Goal: Task Accomplishment & Management: Manage account settings

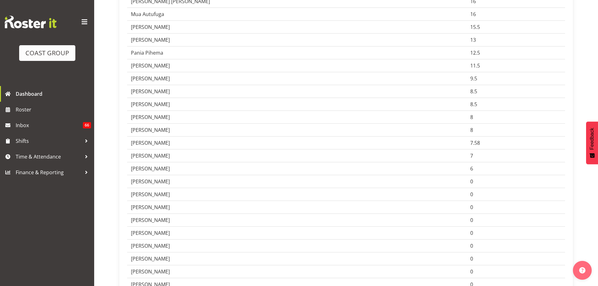
scroll to position [345, 0]
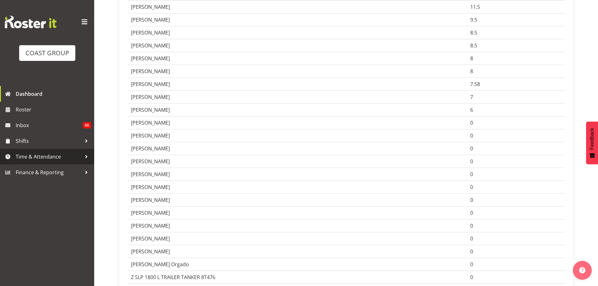
click at [43, 156] on span "Time & Attendance" at bounding box center [49, 156] width 66 height 9
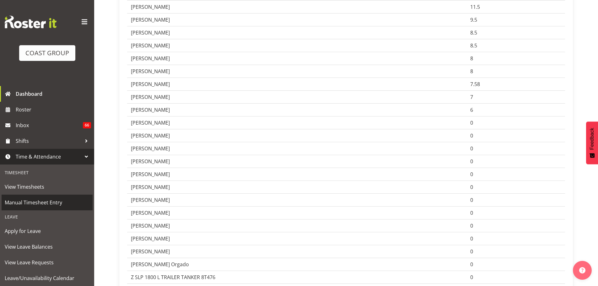
click at [32, 200] on span "Manual Timesheet Entry" at bounding box center [47, 202] width 85 height 9
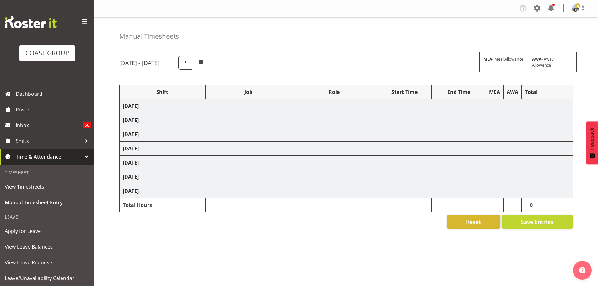
select select "81244"
select select "9430"
select select "190"
select select "70657"
select select "69"
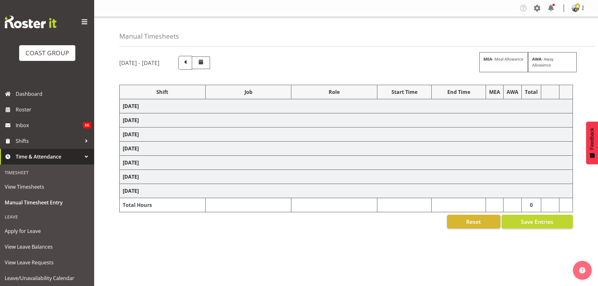
select select "198"
select select "70657"
select select "69"
select select "198"
select select "83479"
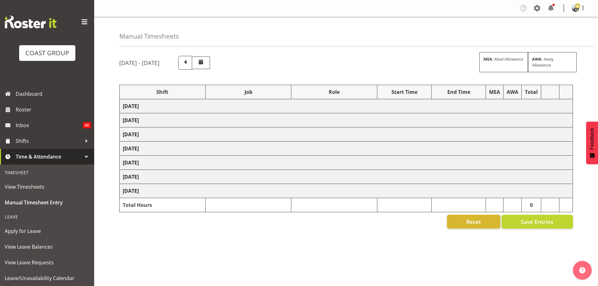
select select "8576"
select select "190"
select select "70657"
select select "69"
select select "198"
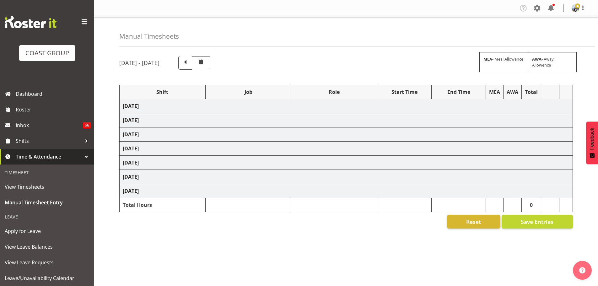
select select "78426"
select select "10086"
select select "190"
select select "70657"
select select "69"
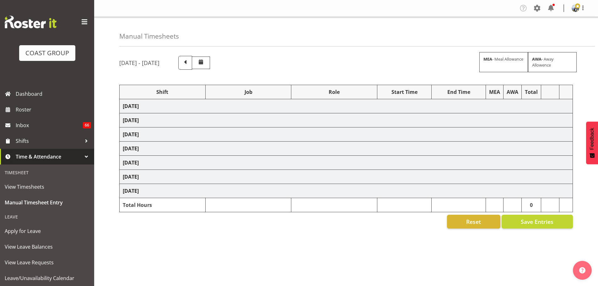
select select "198"
select select "70657"
select select "69"
select select "198"
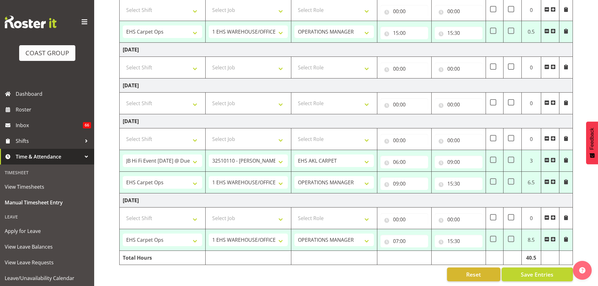
scroll to position [88, 0]
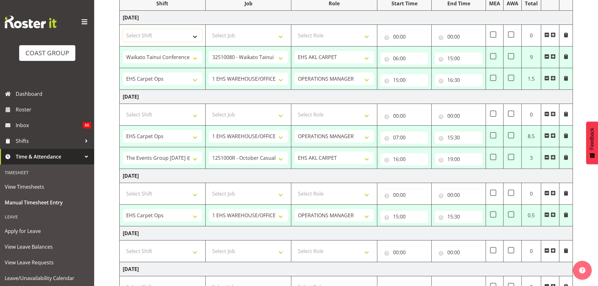
click at [184, 35] on select "Select Shift # Fieldays--Milwaukee. # Install Hutchwilco Boat Show at ASG. #AKL…" at bounding box center [162, 35] width 79 height 13
select select "70657"
click at [123, 29] on select "Select Shift # Fieldays--Milwaukee. # Install Hutchwilco Boat Show at ASG. #AKL…" at bounding box center [162, 35] width 79 height 13
click at [217, 33] on select "Select Job 1 Carlton Events 1 Carlton Hamilton 1 Carlton Wellington 1 EHS WAREH…" at bounding box center [248, 35] width 79 height 13
select select "69"
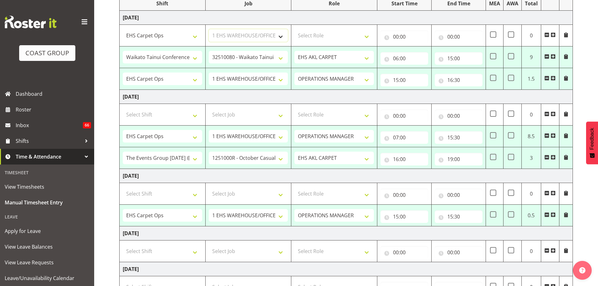
click at [209, 29] on select "Select Job 1 Carlton Events 1 Carlton Hamilton 1 Carlton Wellington 1 EHS WAREH…" at bounding box center [248, 35] width 79 height 13
click at [350, 33] on select "Select Role ACCOUNT MANAGER OPERATIONS MANAGER EHS AKL PANELS EHS AKL CARPET EH…" at bounding box center [333, 35] width 79 height 13
select select "198"
click at [294, 29] on select "Select Role ACCOUNT MANAGER OPERATIONS MANAGER EHS AKL PANELS EHS AKL CARPET EH…" at bounding box center [333, 35] width 79 height 13
click at [393, 37] on input "00:00" at bounding box center [404, 36] width 48 height 13
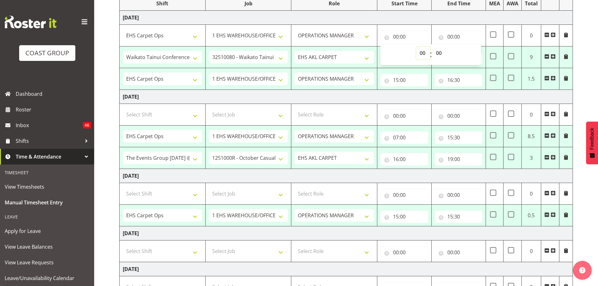
click at [423, 52] on select "00 01 02 03 04 05 06 07 08 09 10 11 12 13 14 15 16 17 18 19 20 21 22 23" at bounding box center [423, 53] width 14 height 13
select select "5"
click at [416, 47] on select "00 01 02 03 04 05 06 07 08 09 10 11 12 13 14 15 16 17 18 19 20 21 22 23" at bounding box center [423, 53] width 14 height 13
type input "05:00"
click at [441, 56] on select "00 01 02 03 04 05 06 07 08 09 10 11 12 13 14 15 16 17 18 19 20 21 22 23 24 25 2…" at bounding box center [439, 53] width 14 height 13
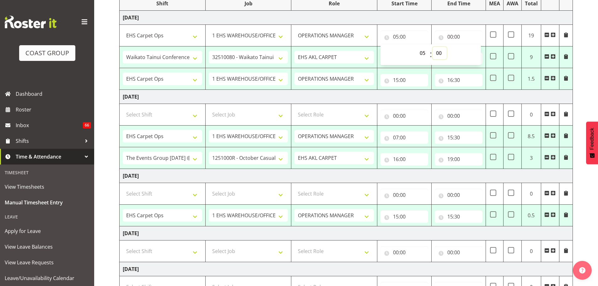
select select "30"
click at [455, 37] on input "00:00" at bounding box center [459, 36] width 48 height 13
type input "05:30"
click at [476, 52] on select "00 01 02 03 04 05 06 07 08 09 10 11 12 13 14 15 16 17 18 19 20 21 22 23" at bounding box center [477, 53] width 14 height 13
select select "6"
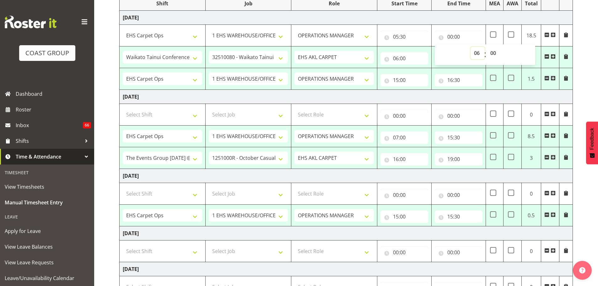
click at [470, 47] on select "00 01 02 03 04 05 06 07 08 09 10 11 12 13 14 15 16 17 18 19 20 21 22 23" at bounding box center [477, 53] width 14 height 13
type input "06:00"
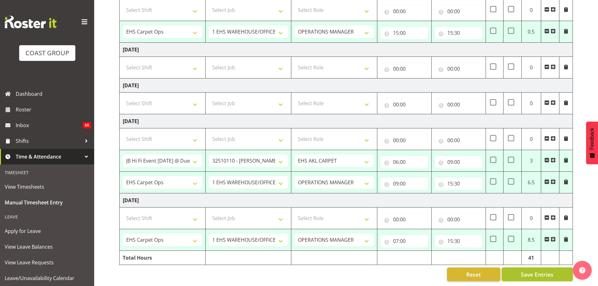
click at [534, 270] on span "Save Entries" at bounding box center [537, 274] width 33 height 8
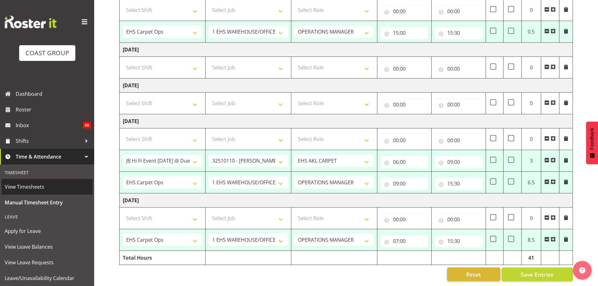
select select "70657"
select select "69"
select select "198"
type input "07:00"
type input "15:30"
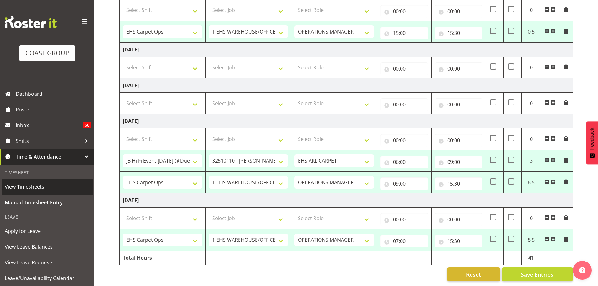
select select "83479"
select select "8576"
select select "190"
type input "16:00"
type input "19:00"
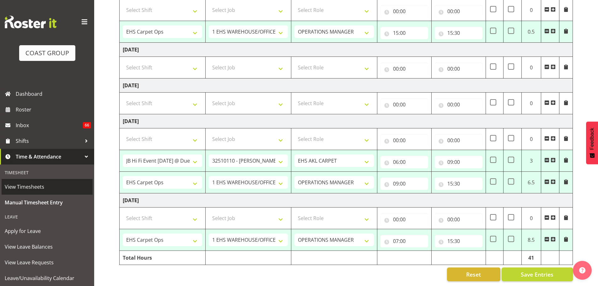
select select "70657"
select select "69"
select select "198"
type input "15:00"
type input "15:30"
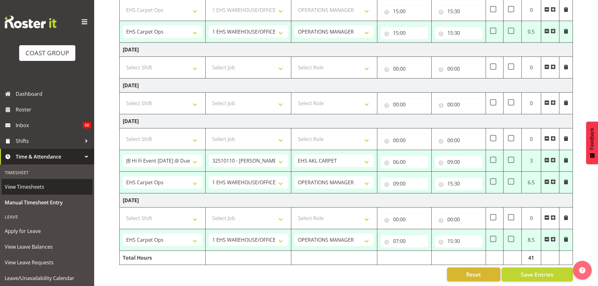
select select "78426"
select select "10086"
select select "190"
type input "06:00"
type input "09:00"
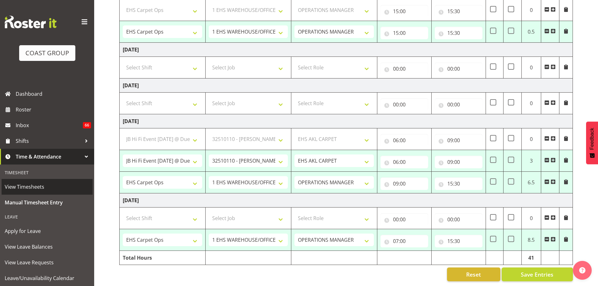
select select "70657"
select select "69"
select select "198"
type input "09:00"
type input "15:30"
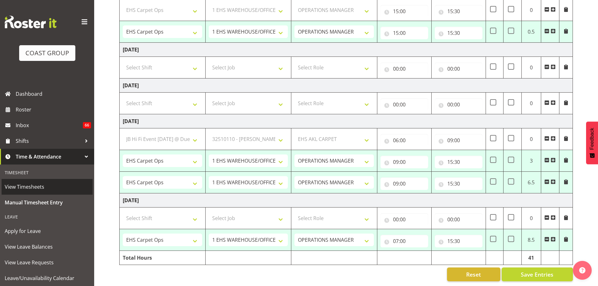
select select "70657"
select select "69"
select select "198"
type input "07:00"
type input "15:30"
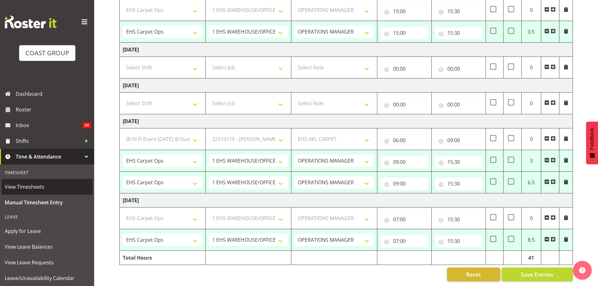
select select "70657"
select select "69"
select select "198"
select select "78426"
select select "10086"
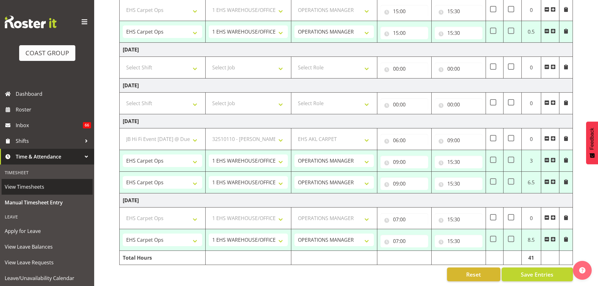
select select "190"
select select "70657"
select select "69"
select select "198"
select select "70657"
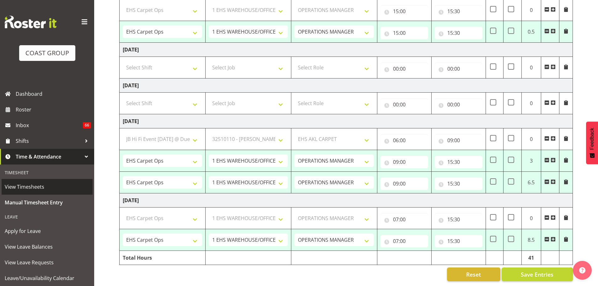
select select "69"
select select "198"
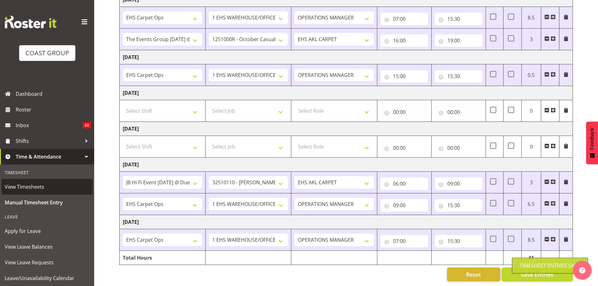
scroll to position [190, 0]
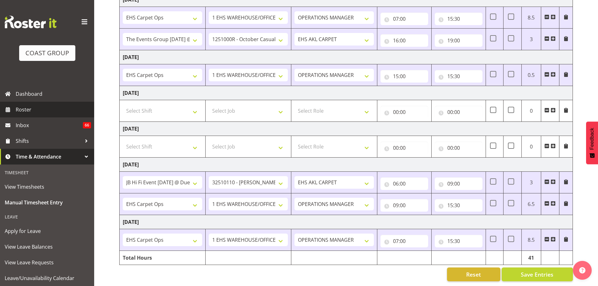
click at [37, 113] on span "Roster" at bounding box center [53, 109] width 75 height 9
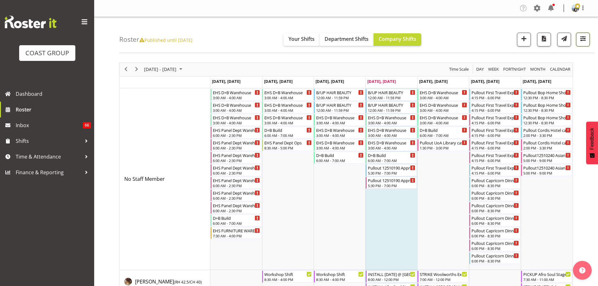
click at [579, 40] on span "button" at bounding box center [583, 39] width 8 height 8
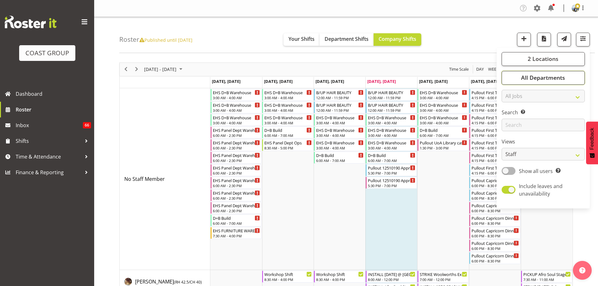
click at [556, 81] on span "All Departments" at bounding box center [543, 78] width 44 height 8
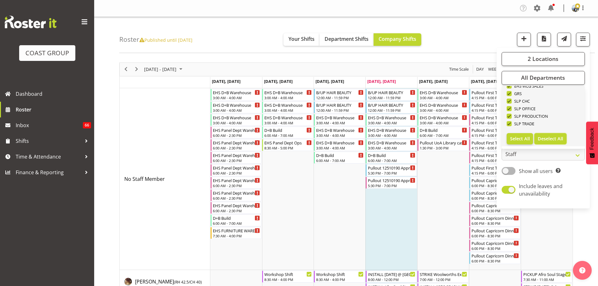
click at [551, 136] on span "Deselect All" at bounding box center [549, 139] width 25 height 6
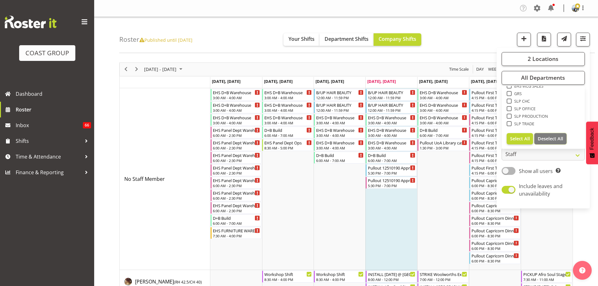
checkbox input "false"
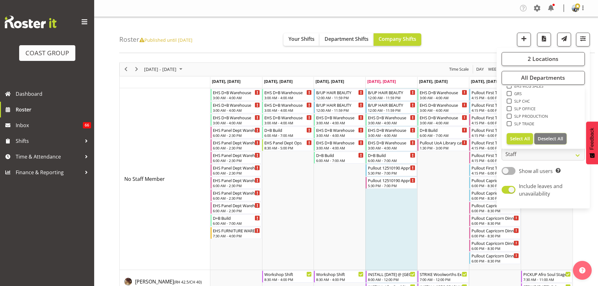
checkbox input "false"
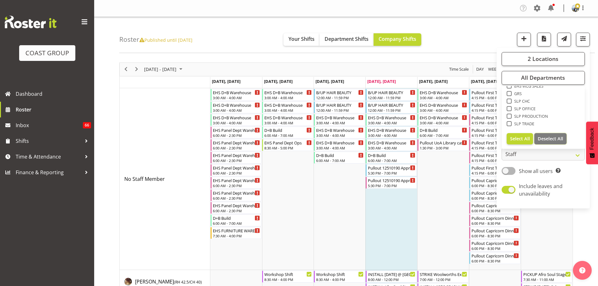
checkbox input "false"
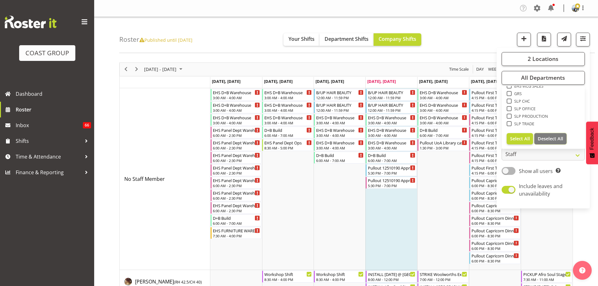
checkbox input "false"
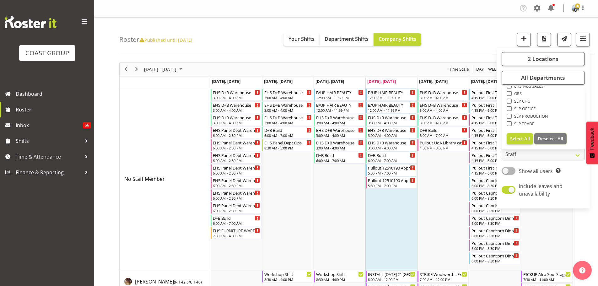
checkbox input "false"
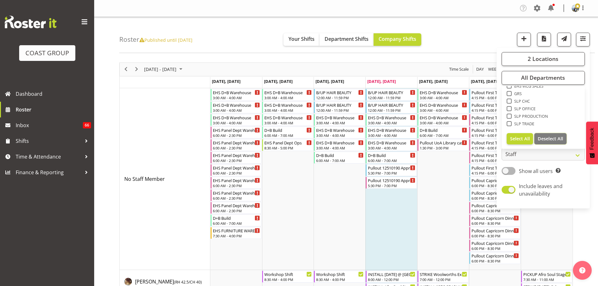
checkbox input "false"
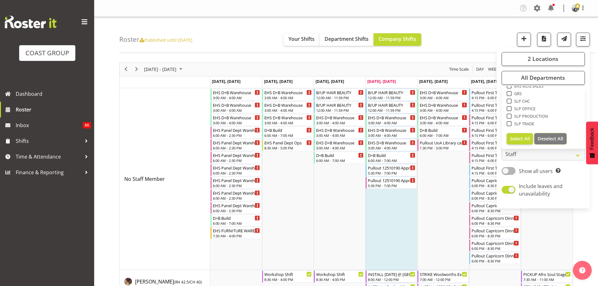
checkbox input "false"
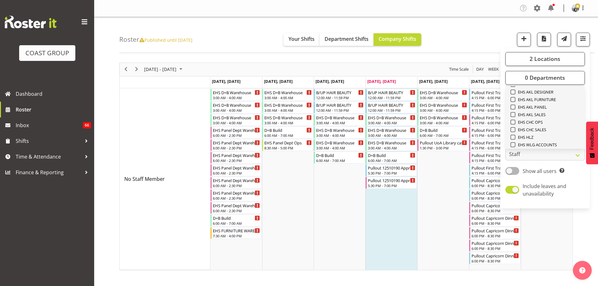
scroll to position [147, 0]
click at [545, 96] on span "EHS AKL CARPET" at bounding box center [532, 97] width 34 height 5
click at [514, 96] on input "EHS AKL CARPET" at bounding box center [512, 97] width 4 height 4
checkbox input "true"
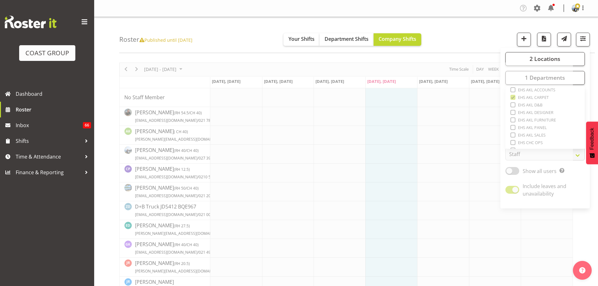
click at [443, 23] on div "Roster Published until May 21, 2023 Your Shifts Department Shifts Company Shift…" at bounding box center [356, 35] width 475 height 36
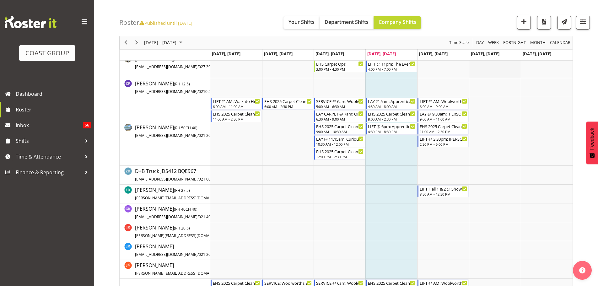
scroll to position [126, 0]
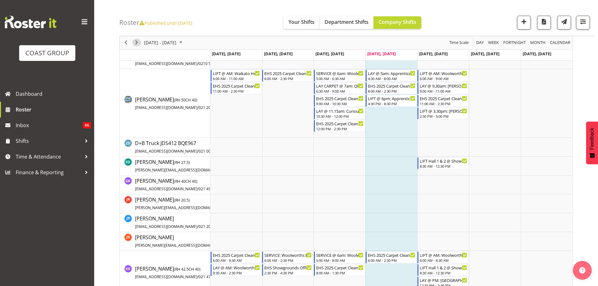
click at [138, 43] on span "Next" at bounding box center [137, 43] width 8 height 8
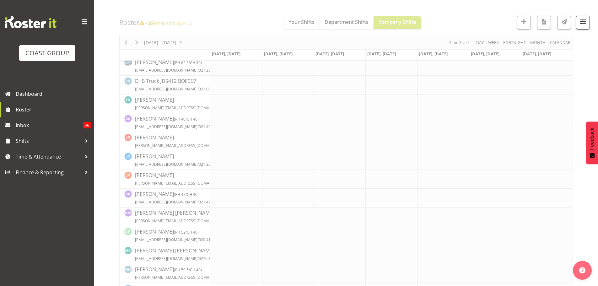
scroll to position [138, 0]
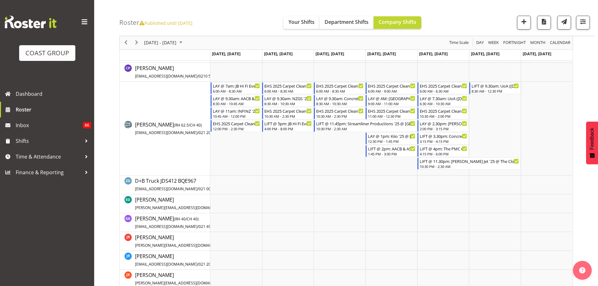
click at [144, 24] on icon at bounding box center [141, 23] width 5 height 5
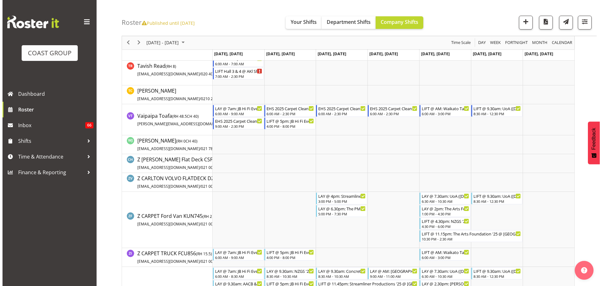
scroll to position [765, 0]
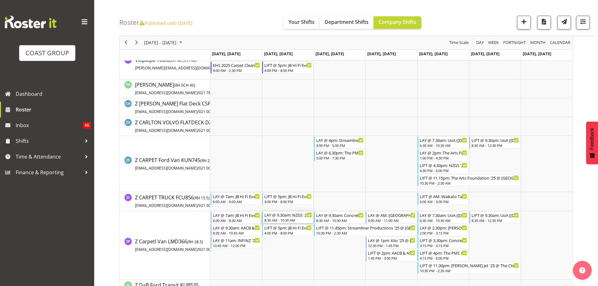
click at [278, 217] on div "LAY @ 9.30am: NZGS '25 @ Aotea Centre - Level 5" at bounding box center [288, 214] width 48 height 6
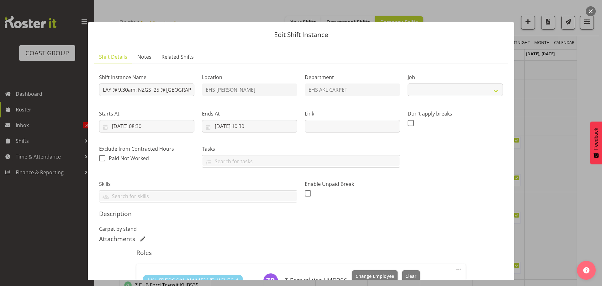
select select "10649"
click at [120, 124] on input "14/10/2025, 08:30" at bounding box center [146, 126] width 95 height 13
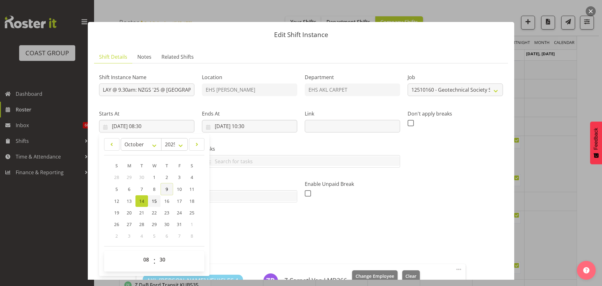
drag, startPoint x: 157, startPoint y: 198, endPoint x: 161, endPoint y: 192, distance: 7.3
click at [157, 198] on link "15" at bounding box center [154, 201] width 13 height 12
type input "15/10/2025, 08:30"
click at [226, 125] on input "14/10/2025, 10:30" at bounding box center [249, 126] width 95 height 13
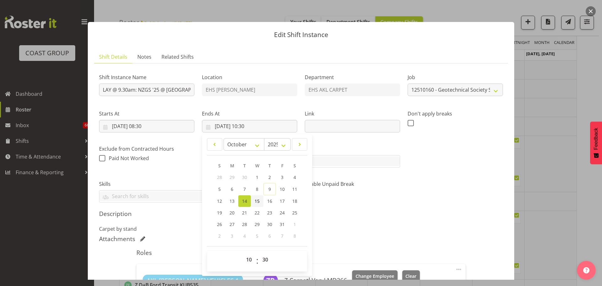
click at [255, 200] on span "15" at bounding box center [257, 201] width 5 height 6
type input "15/10/2025, 10:30"
click at [484, 222] on div "Description Carpet by stand" at bounding box center [301, 221] width 404 height 23
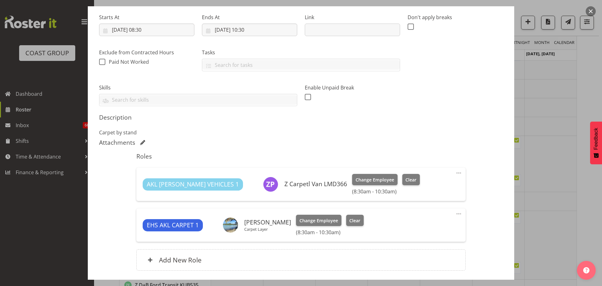
scroll to position [143, 0]
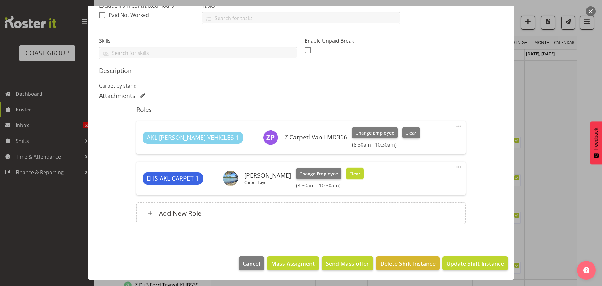
click at [361, 171] on span "Clear" at bounding box center [355, 173] width 11 height 7
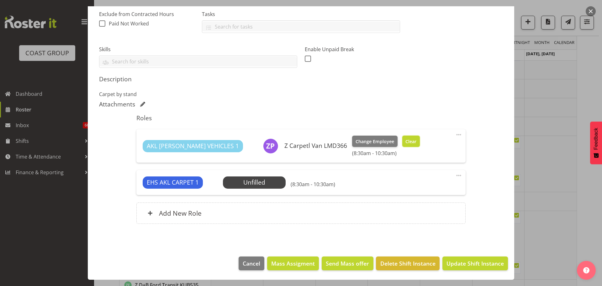
click at [406, 143] on span "Clear" at bounding box center [411, 141] width 11 height 7
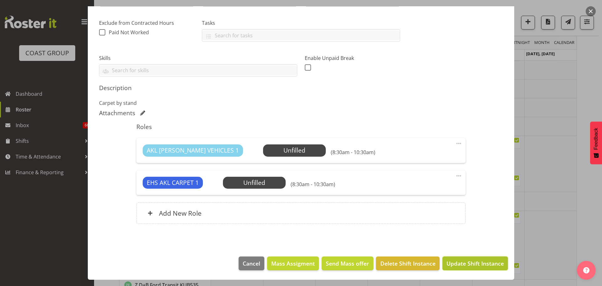
click at [485, 264] on span "Update Shift Instance" at bounding box center [475, 263] width 57 height 8
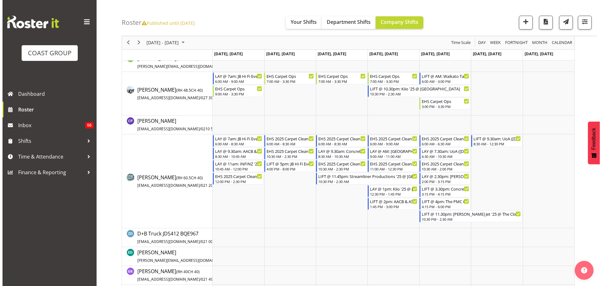
scroll to position [75, 0]
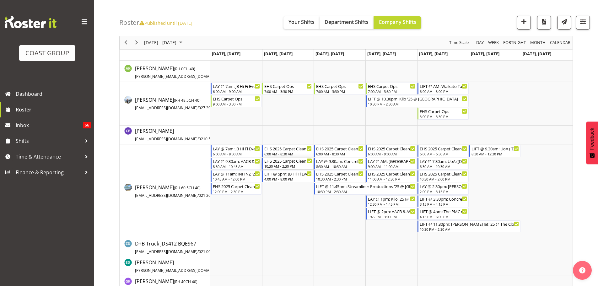
click at [289, 163] on div "EHS 2025 Carpet Cleaning, Maintenance, etc" at bounding box center [288, 161] width 48 height 6
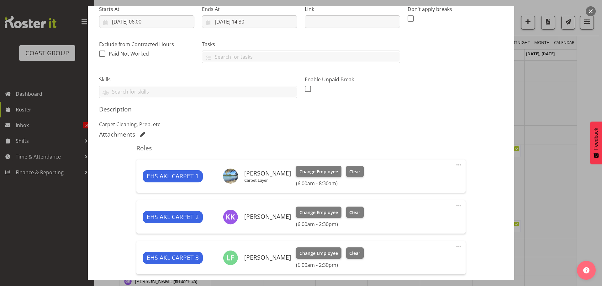
scroll to position [220, 0]
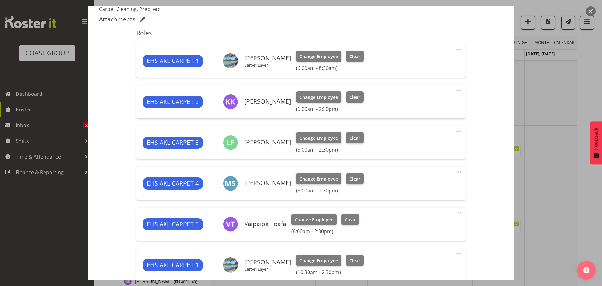
select select "69"
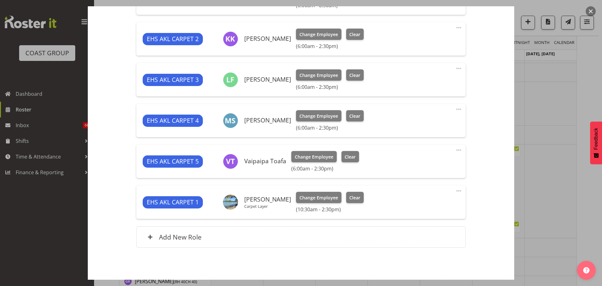
click at [456, 190] on span at bounding box center [459, 191] width 8 height 8
click at [426, 229] on link "Delete" at bounding box center [433, 227] width 60 height 11
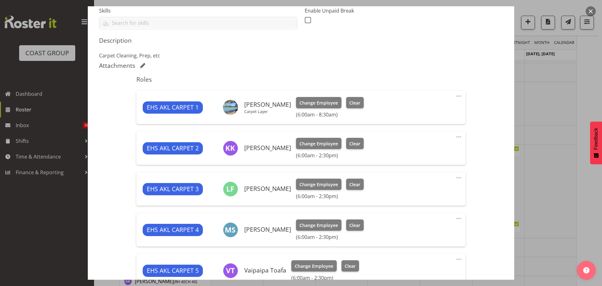
scroll to position [109, 0]
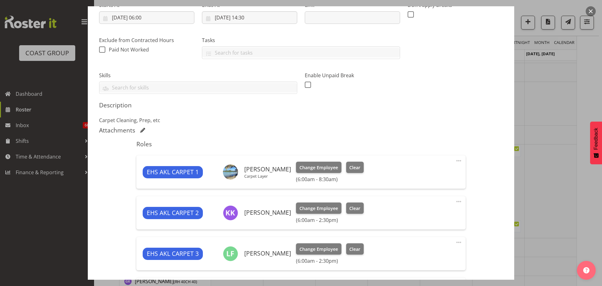
click at [455, 161] on span at bounding box center [459, 161] width 8 height 8
click at [429, 176] on link "Edit" at bounding box center [433, 174] width 60 height 11
select select "9"
select select "2025"
select select "8"
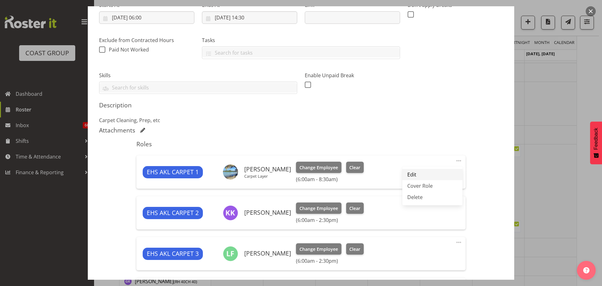
select select "30"
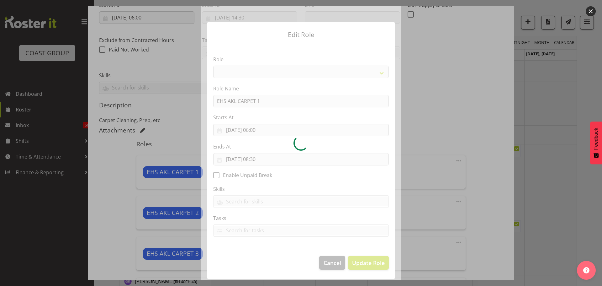
select select "190"
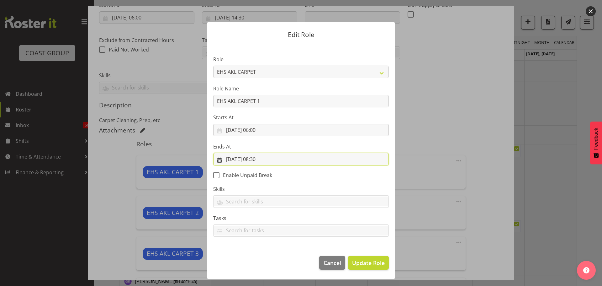
click at [260, 159] on input "14/10/2025, 08:30" at bounding box center [301, 159] width 176 height 13
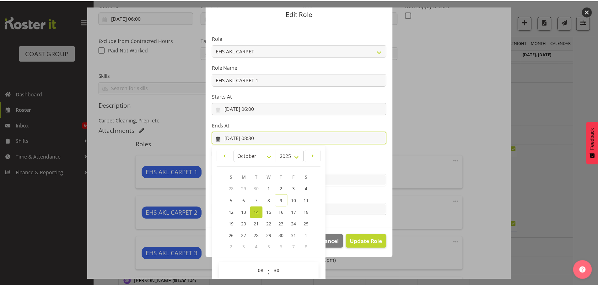
scroll to position [29, 0]
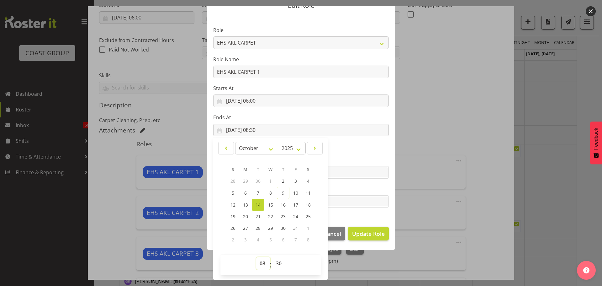
click at [258, 262] on select "00 01 02 03 04 05 06 07 08 09 10 11 12 13 14 15 16 17 18 19 20 21 22 23" at bounding box center [263, 263] width 14 height 13
select select "14"
click at [256, 257] on select "00 01 02 03 04 05 06 07 08 09 10 11 12 13 14 15 16 17 18 19 20 21 22 23" at bounding box center [263, 263] width 14 height 13
type input "14/10/2025, 14:30"
click at [375, 236] on span "Update Role" at bounding box center [368, 233] width 33 height 8
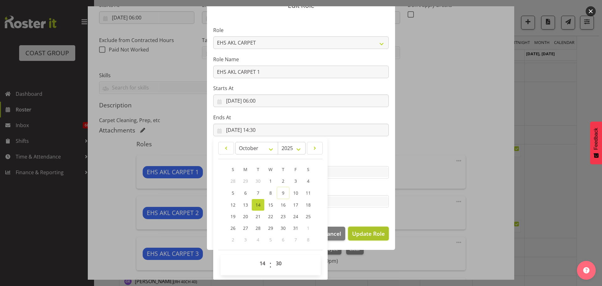
select select
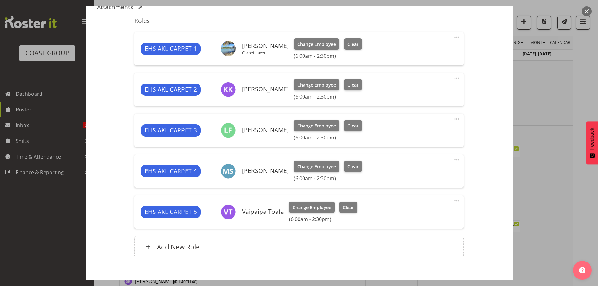
scroll to position [265, 0]
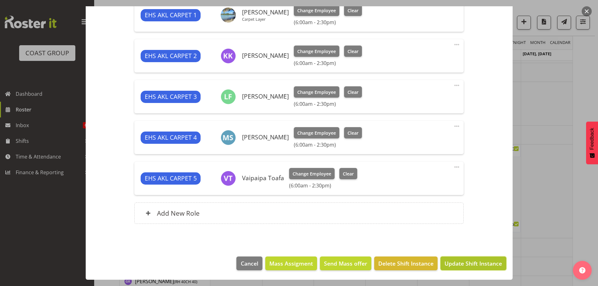
click at [466, 265] on span "Update Shift Instance" at bounding box center [472, 263] width 57 height 8
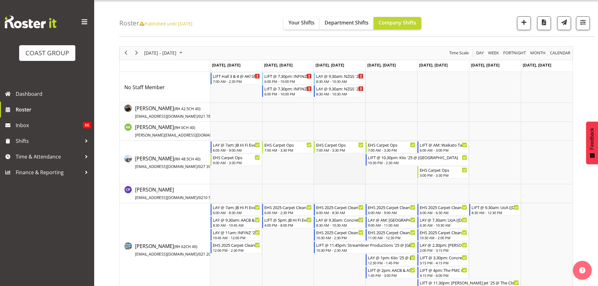
scroll to position [0, 0]
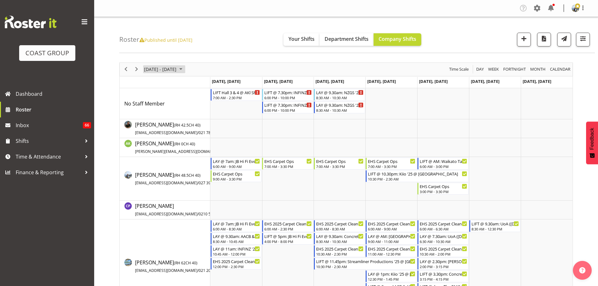
click at [174, 72] on span "October 13 - 19, 2025" at bounding box center [160, 69] width 34 height 8
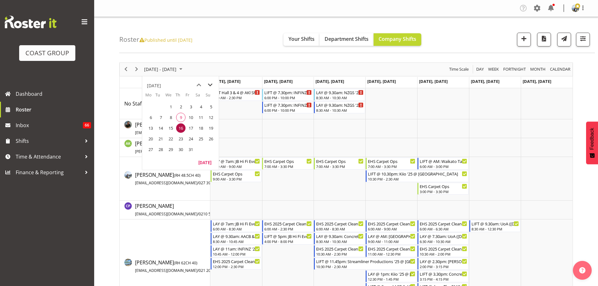
click at [211, 83] on span "next month" at bounding box center [210, 84] width 11 height 11
click at [153, 115] on span "3" at bounding box center [150, 117] width 9 height 9
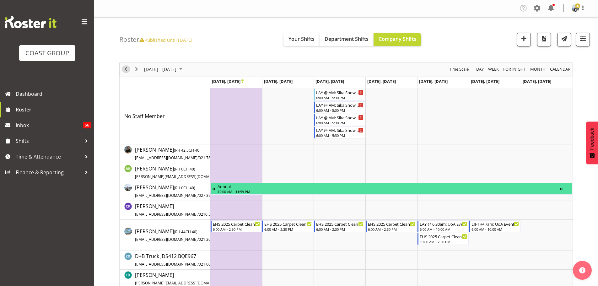
click at [126, 70] on span "Previous" at bounding box center [126, 69] width 8 height 8
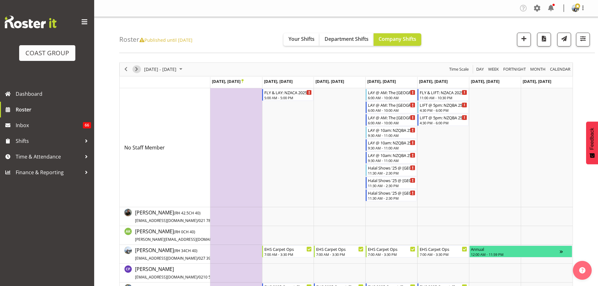
click at [136, 70] on span "Next" at bounding box center [137, 69] width 8 height 8
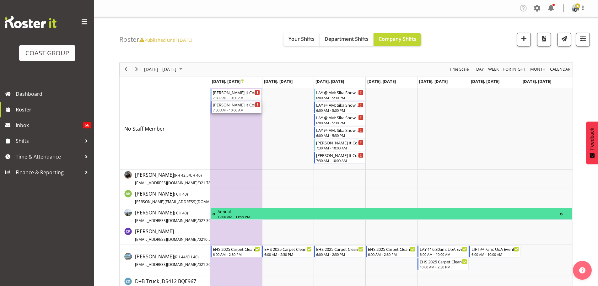
click at [238, 108] on div "7:30 AM - 10:00 AM" at bounding box center [237, 109] width 48 height 5
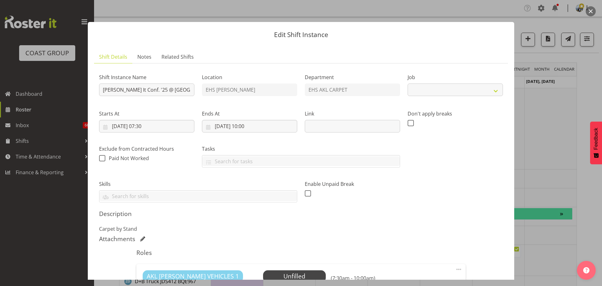
select select "10244"
click at [103, 90] on input "Harvey Norman It Conf. '25 @ Cordis Hotel" at bounding box center [146, 89] width 95 height 13
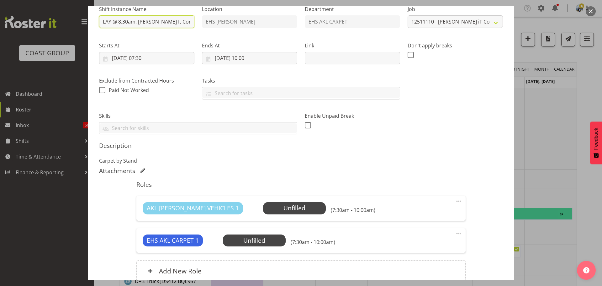
scroll to position [126, 0]
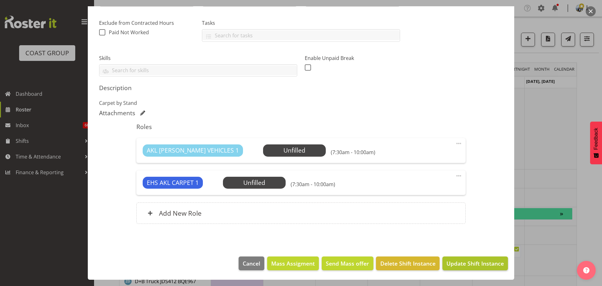
type input "LAY @ 8.30am: Harvey Norman It Conf. '25 @ Cordis Hotel"
click at [455, 264] on span "Update Shift Instance" at bounding box center [475, 263] width 57 height 8
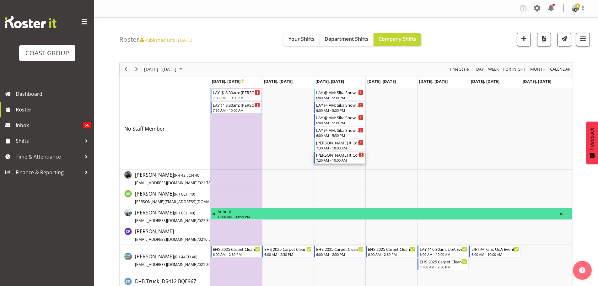
click at [354, 156] on div "Harvey Norman It Conf. '25 @ Cordis Hotel" at bounding box center [340, 155] width 48 height 6
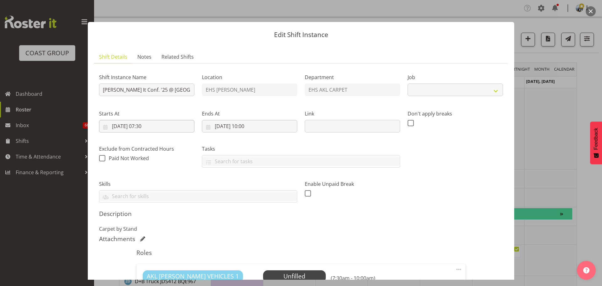
select select "10244"
click at [107, 95] on input "Harvey Norman It Conf. '25 @ Cordis Hotel" at bounding box center [146, 89] width 95 height 13
click at [104, 92] on input "Harvey Norman It Conf. '25 @ Cordis Hotel" at bounding box center [146, 89] width 95 height 13
type input "LIFT @ 7.30pm: Harvey Norman It Conf. '25 @ Cordis Hotel"
click at [141, 124] on input "05/11/2025, 07:30" at bounding box center [146, 126] width 95 height 13
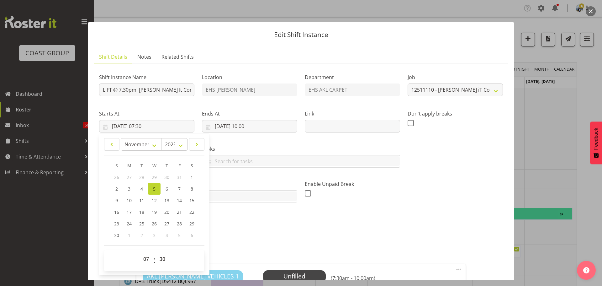
click at [137, 257] on div "00 01 02 03 04 05 06 07 08 09 10 11 12 13 14 15 16 17 18 19 20 21 22 23 : 00 01…" at bounding box center [154, 261] width 100 height 16
click at [146, 256] on select "00 01 02 03 04 05 06 07 08 09 10 11 12 13 14 15 16 17 18 19 20 21 22 23" at bounding box center [147, 259] width 14 height 13
select select "18"
click at [140, 253] on select "00 01 02 03 04 05 06 07 08 09 10 11 12 13 14 15 16 17 18 19 20 21 22 23" at bounding box center [147, 259] width 14 height 13
type input "05/11/2025, 18:30"
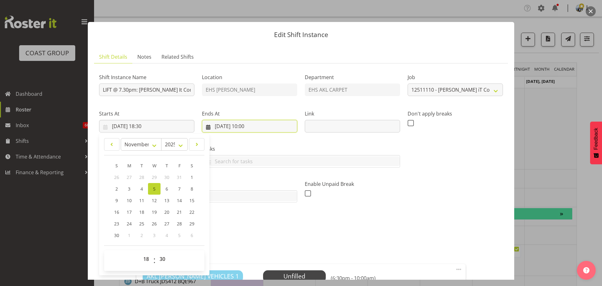
click at [249, 126] on input "05/11/2025, 10:00" at bounding box center [249, 126] width 95 height 13
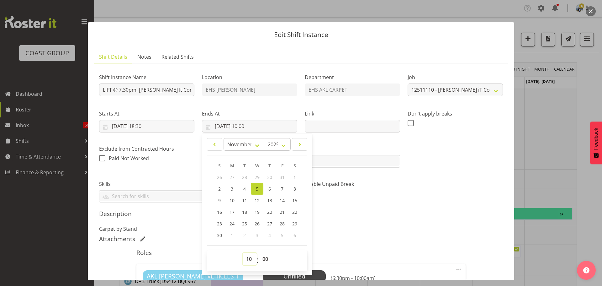
click at [250, 256] on select "00 01 02 03 04 05 06 07 08 09 10 11 12 13 14 15 16 17 18 19 20 21 22 23" at bounding box center [250, 259] width 14 height 13
select select "22"
click at [243, 253] on select "00 01 02 03 04 05 06 07 08 09 10 11 12 13 14 15 16 17 18 19 20 21 22 23" at bounding box center [250, 259] width 14 height 13
type input "05/11/2025, 22:00"
click at [261, 254] on select "00 01 02 03 04 05 06 07 08 09 10 11 12 13 14 15 16 17 18 19 20 21 22 23 24 25 2…" at bounding box center [266, 259] width 14 height 13
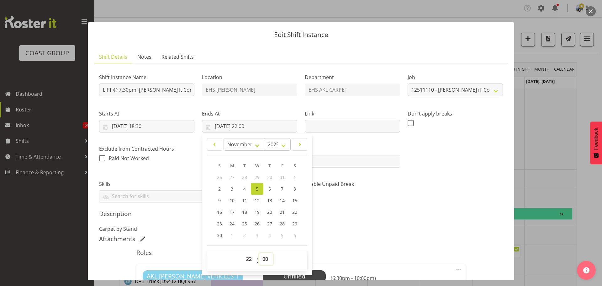
select select "30"
type input "05/11/2025, 22:30"
click at [390, 207] on div "Shift Instance Name LIFT @ 7.30pm: Harvey Norman It Conf. '25 @ Cordis Hotel Lo…" at bounding box center [301, 212] width 404 height 289
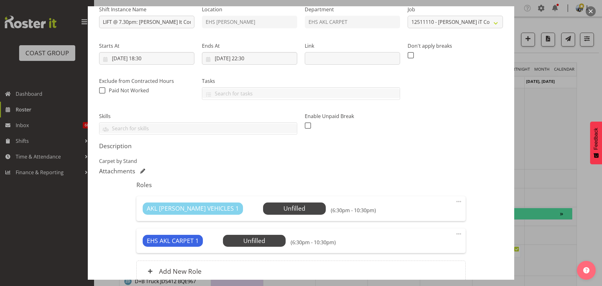
scroll to position [126, 0]
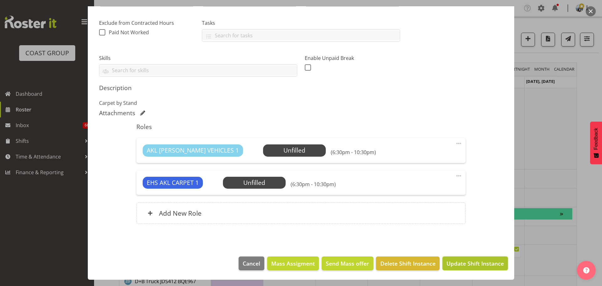
click at [480, 261] on span "Update Shift Instance" at bounding box center [475, 263] width 57 height 8
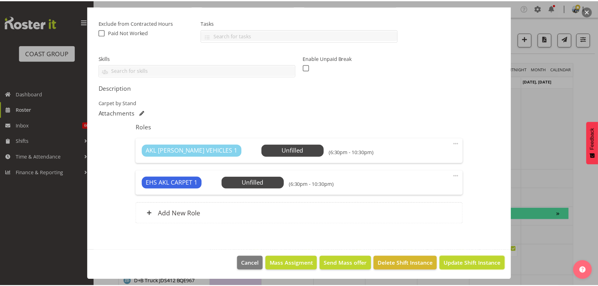
scroll to position [101, 0]
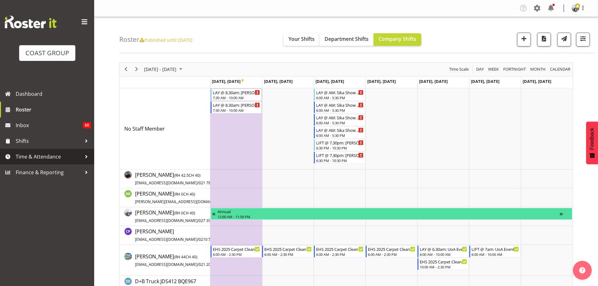
click at [61, 157] on span "Time & Attendance" at bounding box center [49, 156] width 66 height 9
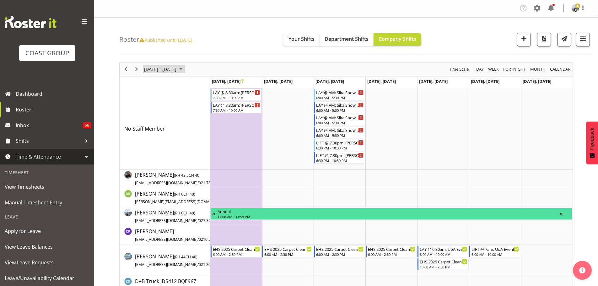
click at [177, 68] on span "November 03 - 09, 2025" at bounding box center [160, 69] width 34 height 8
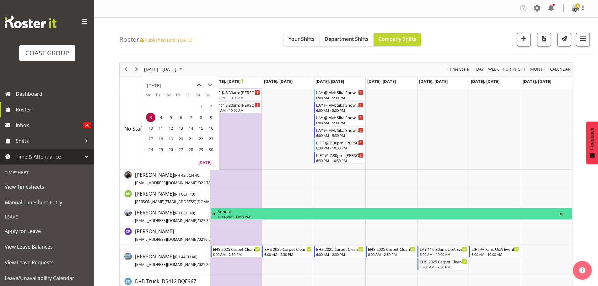
click at [196, 82] on span "previous month" at bounding box center [198, 84] width 11 height 11
click at [192, 117] on span "10" at bounding box center [190, 117] width 9 height 9
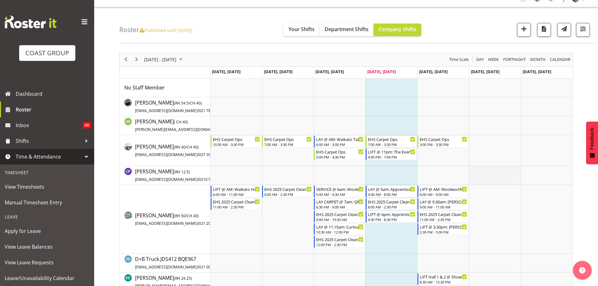
scroll to position [63, 0]
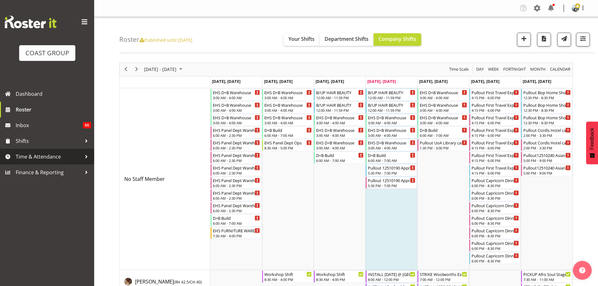
click at [61, 161] on span "Time & Attendance" at bounding box center [49, 156] width 66 height 9
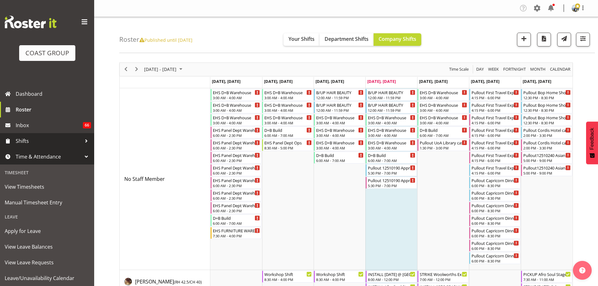
click at [34, 137] on span "Shifts" at bounding box center [49, 140] width 66 height 9
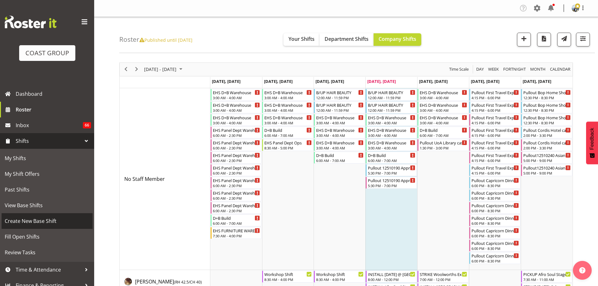
click at [37, 226] on link "Create New Base Shift" at bounding box center [47, 221] width 91 height 16
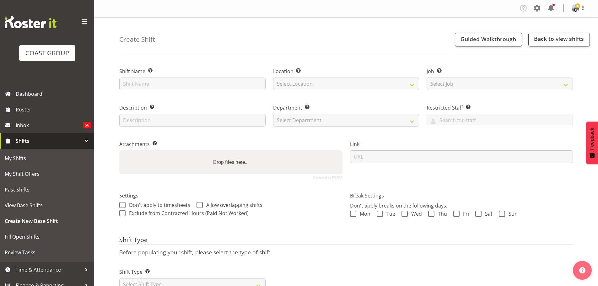
click at [160, 75] on label "Shift Name Enter a name for the shift (e.g. Day Shift)." at bounding box center [192, 71] width 146 height 8
click at [158, 81] on input "text" at bounding box center [192, 83] width 146 height 13
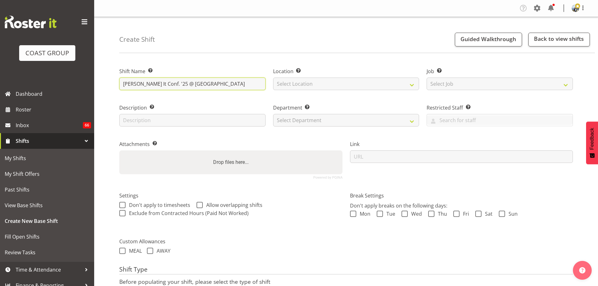
type input "[PERSON_NAME] It Conf. '25 @ [GEOGRAPHIC_DATA]"
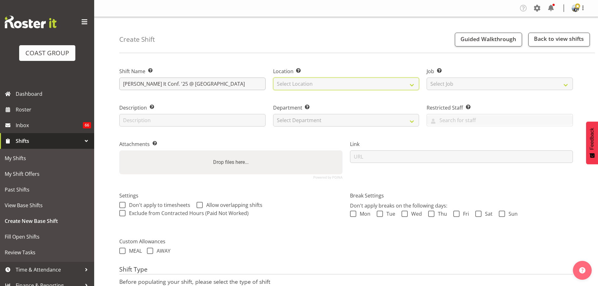
select select "35"
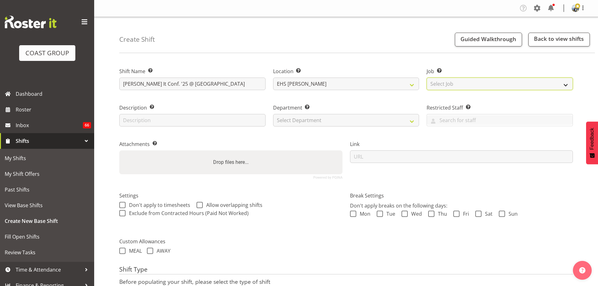
click at [468, 87] on select "Select Job Create new job 1 Carlton Events 1 [PERSON_NAME][GEOGRAPHIC_DATA] 1 […" at bounding box center [499, 83] width 146 height 13
select select "10244"
click at [426, 77] on select "Select Job Create new job 1 Carlton Events 1 [PERSON_NAME][GEOGRAPHIC_DATA] 1 […" at bounding box center [499, 83] width 146 height 13
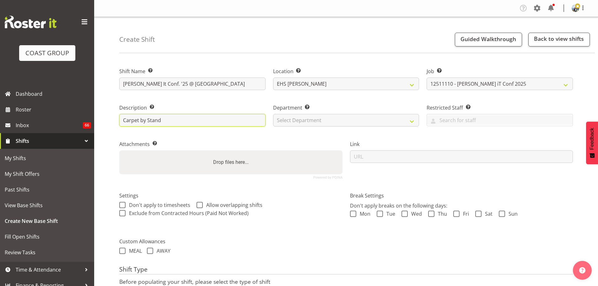
type input "Carpet by Stand"
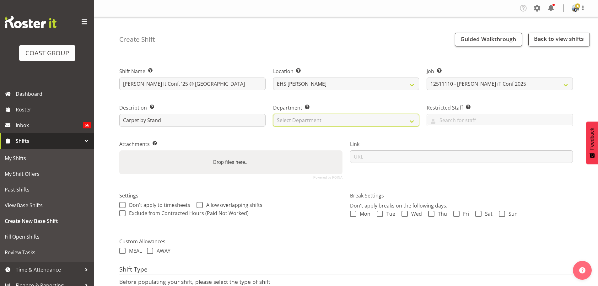
select select "35"
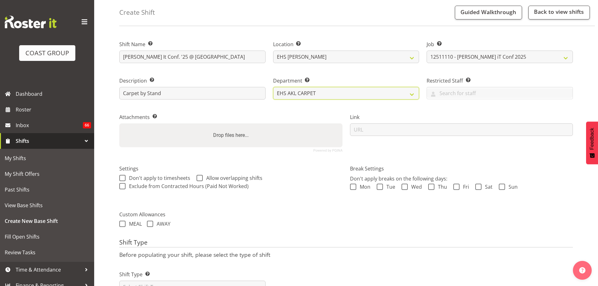
scroll to position [54, 0]
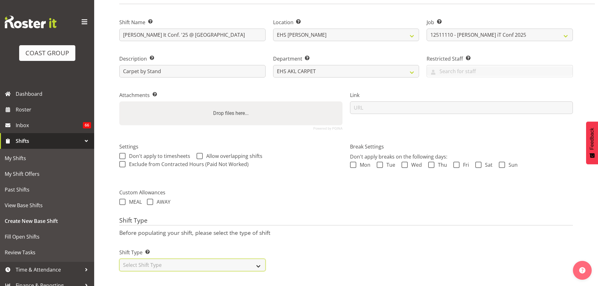
click at [216, 259] on select "Select Shift Type One Off Shift Recurring Shift Rotating Shift" at bounding box center [192, 265] width 146 height 13
select select "recurring"
click at [119, 259] on select "Select Shift Type One Off Shift Recurring Shift Rotating Shift" at bounding box center [192, 265] width 146 height 13
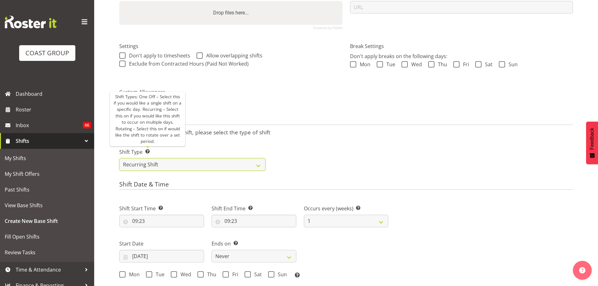
scroll to position [211, 0]
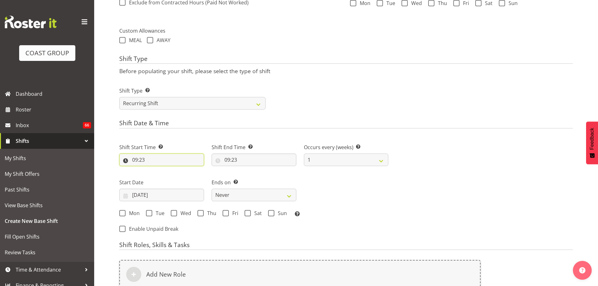
click at [142, 156] on input "09:23" at bounding box center [161, 159] width 85 height 13
click at [159, 177] on select "00 01 02 03 04 05 06 07 08 09 10 11 12 13 14 15 16 17 18 19 20 21 22 23" at bounding box center [162, 176] width 14 height 13
select select "8"
click at [155, 170] on select "00 01 02 03 04 05 06 07 08 09 10 11 12 13 14 15 16 17 18 19 20 21 22 23" at bounding box center [162, 176] width 14 height 13
type input "08:23"
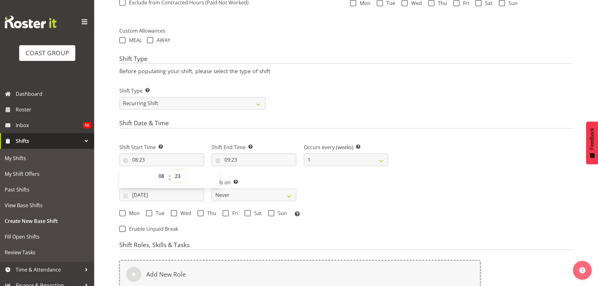
click at [179, 174] on select "00 01 02 03 04 05 06 07 08 09 10 11 12 13 14 15 16 17 18 19 20 21 22 23 24 25 2…" at bounding box center [178, 176] width 14 height 13
select select "30"
type input "08:30"
click at [164, 175] on select "00 01 02 03 04 05 06 07 08 09 10 11 12 13 14 15 16 17 18 19 20 21 22 23" at bounding box center [162, 176] width 14 height 13
select select "7"
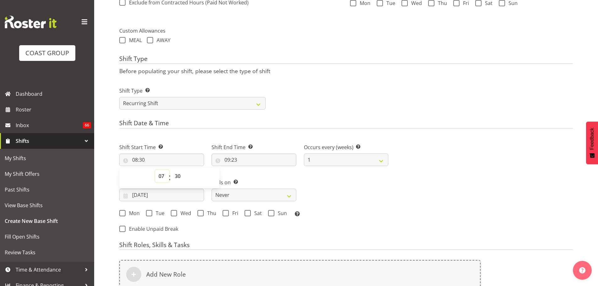
click at [155, 170] on select "00 01 02 03 04 05 06 07 08 09 10 11 12 13 14 15 16 17 18 19 20 21 22 23" at bounding box center [162, 176] width 14 height 13
type input "07:30"
click at [234, 161] on input "09:23" at bounding box center [253, 159] width 85 height 13
click at [253, 178] on select "00 01 02 03 04 05 06 07 08 09 10 11 12 13 14 15 16 17 18 19 20 21 22 23" at bounding box center [254, 176] width 14 height 13
select select "10"
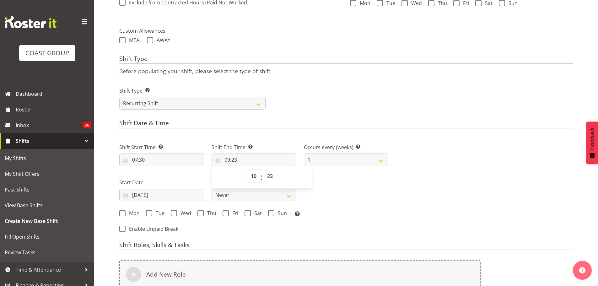
click at [247, 170] on select "00 01 02 03 04 05 06 07 08 09 10 11 12 13 14 15 16 17 18 19 20 21 22 23" at bounding box center [254, 176] width 14 height 13
type input "10:23"
click at [266, 174] on select "00 01 02 03 04 05 06 07 08 09 10 11 12 13 14 15 16 17 18 19 20 21 22 23 24 25 2…" at bounding box center [271, 176] width 14 height 13
select select "0"
type input "10:00"
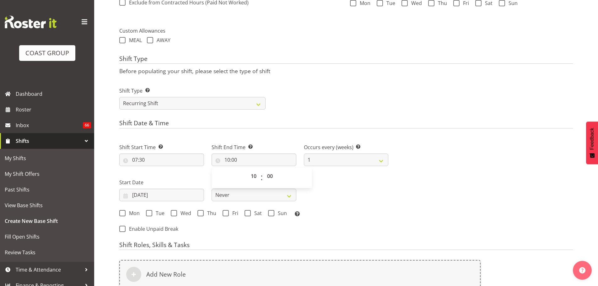
drag, startPoint x: 363, startPoint y: 196, endPoint x: 341, endPoint y: 199, distance: 22.1
click at [363, 196] on div "Shift Start Time Set the time of the day you wish this shift to start 07:30 00 …" at bounding box center [253, 178] width 276 height 87
click at [172, 199] on input "09/10/2025" at bounding box center [161, 195] width 85 height 13
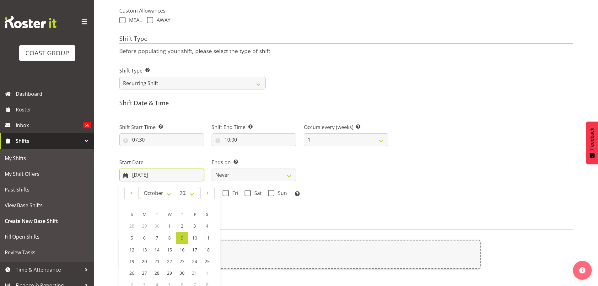
scroll to position [242, 0]
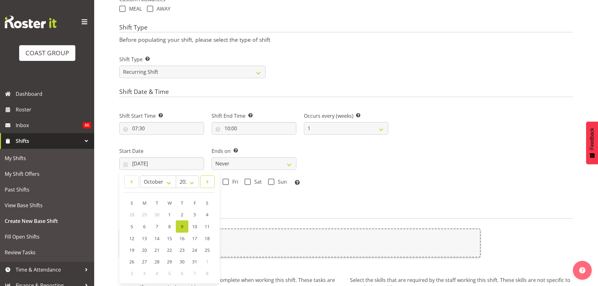
click at [209, 178] on span at bounding box center [207, 182] width 6 height 8
select select "10"
click at [145, 227] on span "3" at bounding box center [144, 226] width 3 height 6
type input "03/11/2025"
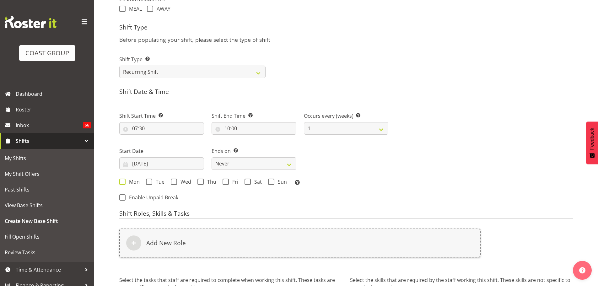
click at [124, 182] on span at bounding box center [122, 182] width 6 height 6
click at [123, 182] on input "Mon" at bounding box center [121, 181] width 4 height 4
checkbox input "true"
click at [180, 182] on span "Wed" at bounding box center [184, 182] width 14 height 6
click at [175, 182] on input "Wed" at bounding box center [173, 181] width 4 height 4
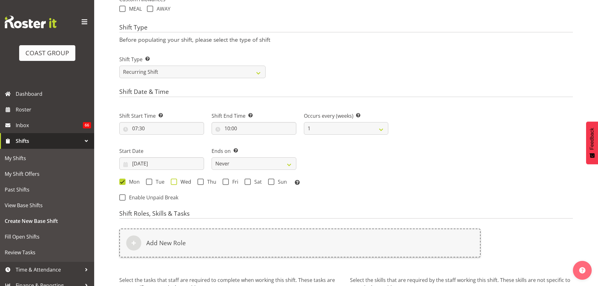
checkbox input "true"
click at [227, 163] on select "Never On Date" at bounding box center [253, 163] width 85 height 13
select select "date"
click at [211, 157] on select "Never On Date" at bounding box center [253, 163] width 85 height 13
select select "9"
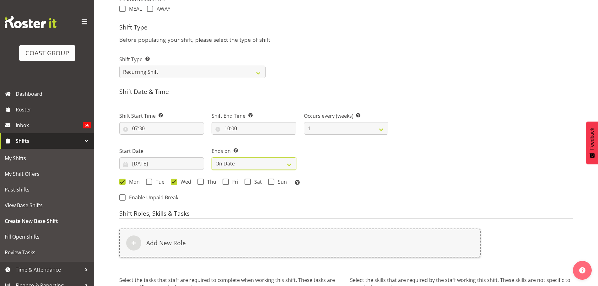
select select "2025"
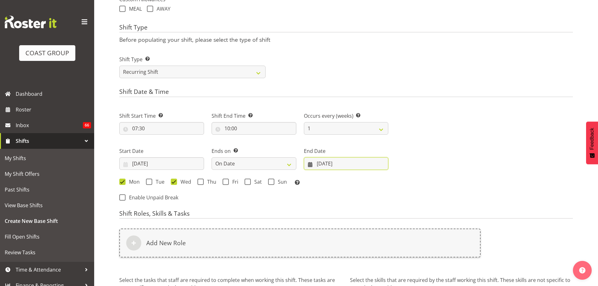
click at [359, 167] on input "09/10/2025" at bounding box center [346, 163] width 85 height 13
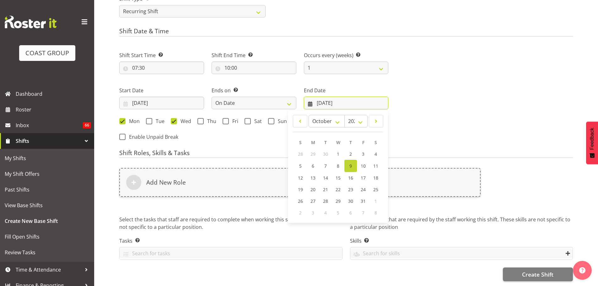
scroll to position [307, 0]
click at [374, 119] on span at bounding box center [376, 121] width 6 height 8
select select "10"
click at [352, 163] on span "6" at bounding box center [350, 166] width 3 height 6
type input "06/11/2025"
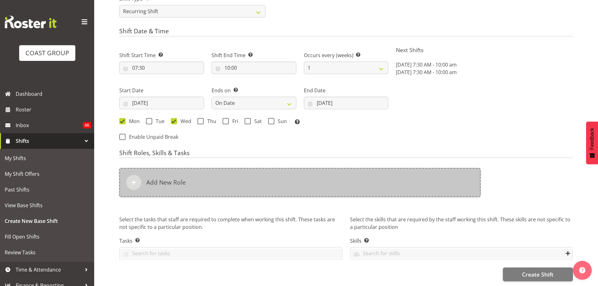
click at [383, 175] on div "Add New Role" at bounding box center [299, 182] width 361 height 29
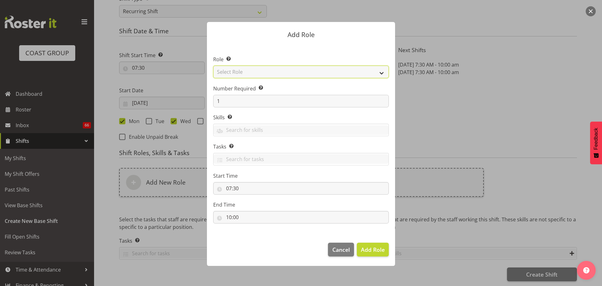
click at [240, 73] on select "Select Role ACCOUNT MANAGER ACCOUNT MANAGER DW ACCOUNTS AKL DIANNA VEHICLES AKL…" at bounding box center [301, 72] width 176 height 13
select select "81"
click at [213, 66] on select "Select Role ACCOUNT MANAGER ACCOUNT MANAGER DW ACCOUNTS AKL DIANNA VEHICLES AKL…" at bounding box center [301, 72] width 176 height 13
drag, startPoint x: 381, startPoint y: 247, endPoint x: 334, endPoint y: 221, distance: 53.9
click at [381, 247] on span "Add Role" at bounding box center [373, 250] width 24 height 8
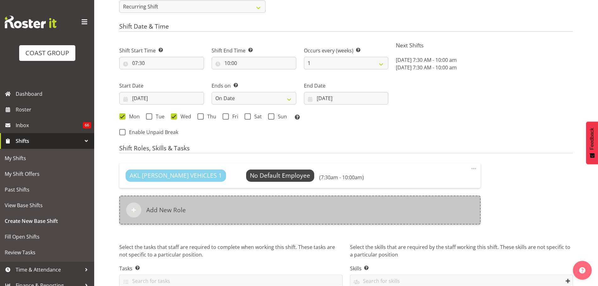
click at [235, 208] on div "Add New Role" at bounding box center [299, 209] width 361 height 29
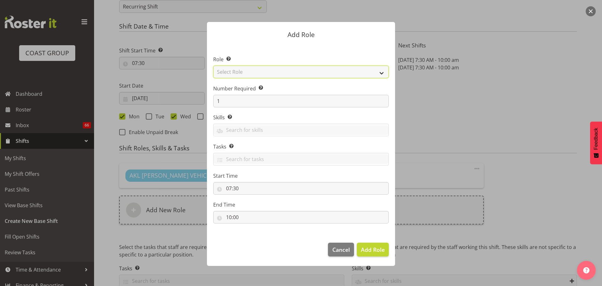
click at [227, 71] on select "Select Role ACCOUNT MANAGER ACCOUNT MANAGER DW ACCOUNTS AKL DIANNA VEHICLES AKL…" at bounding box center [301, 72] width 176 height 13
select select "190"
click at [213, 66] on select "Select Role ACCOUNT MANAGER ACCOUNT MANAGER DW ACCOUNTS AKL DIANNA VEHICLES AKL…" at bounding box center [301, 72] width 176 height 13
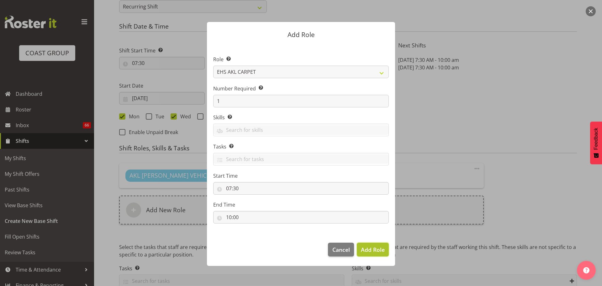
drag, startPoint x: 373, startPoint y: 248, endPoint x: 381, endPoint y: 249, distance: 7.9
click at [373, 249] on span "Add Role" at bounding box center [373, 250] width 24 height 8
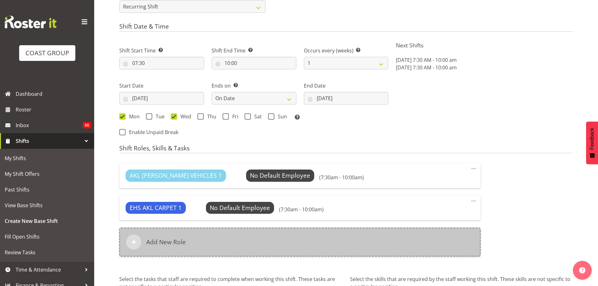
scroll to position [371, 0]
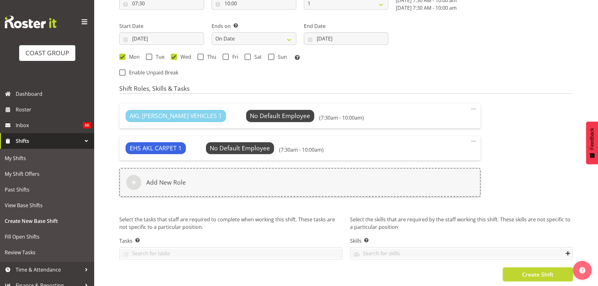
click at [529, 275] on button "Create Shift" at bounding box center [538, 274] width 70 height 14
